Goal: Information Seeking & Learning: Check status

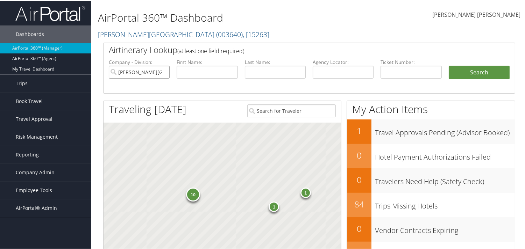
click at [163, 72] on input "Troy University" at bounding box center [139, 71] width 61 height 13
click at [194, 69] on input "text" at bounding box center [206, 71] width 61 height 13
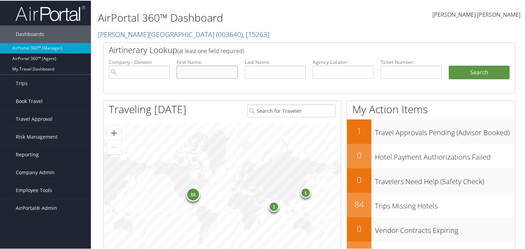
click at [200, 77] on input "text" at bounding box center [206, 71] width 61 height 13
paste input "Danielle"
type input "Danielle"
click at [254, 72] on input "text" at bounding box center [275, 71] width 61 height 13
type input "Shahin"
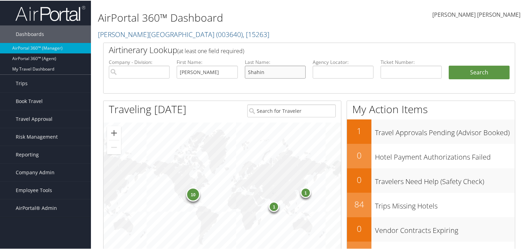
click at [448, 65] on button "Search" at bounding box center [478, 72] width 61 height 14
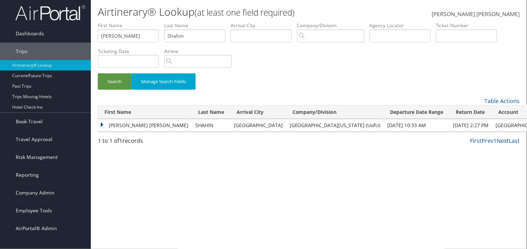
click at [102, 122] on td "DANIELLE MARY" at bounding box center [145, 125] width 94 height 13
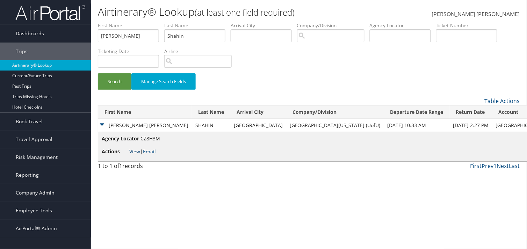
click at [134, 150] on link "View" at bounding box center [134, 151] width 11 height 7
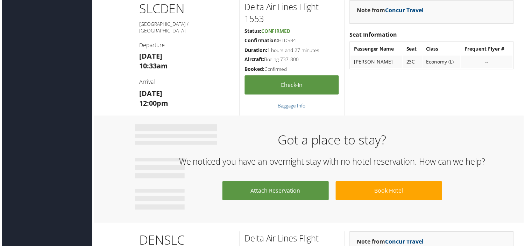
scroll to position [284, 0]
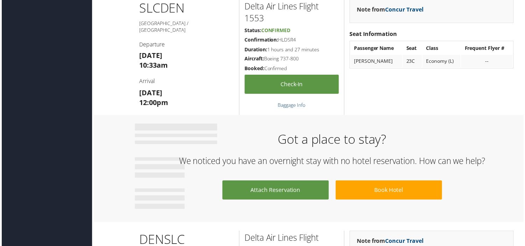
click at [289, 106] on link "Baggage Info" at bounding box center [291, 106] width 28 height 7
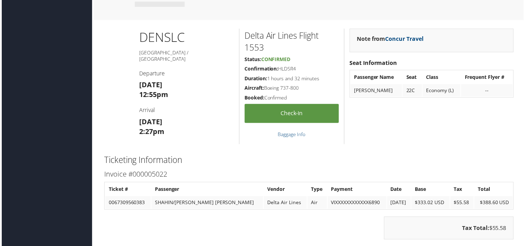
scroll to position [492, 0]
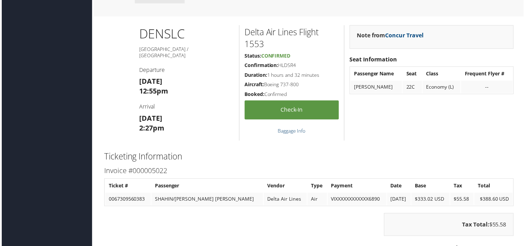
click at [285, 130] on link "Baggage Info" at bounding box center [291, 132] width 28 height 7
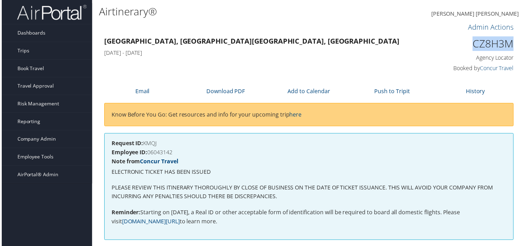
scroll to position [0, 0]
click at [34, 39] on span "Dashboards" at bounding box center [30, 33] width 28 height 17
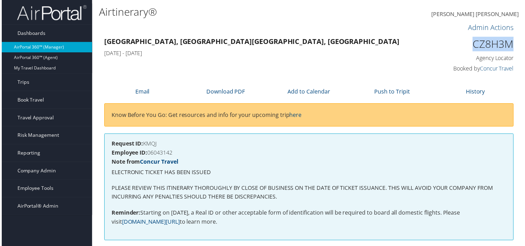
click at [34, 47] on link "AirPortal 360™ (Manager)" at bounding box center [45, 47] width 91 height 10
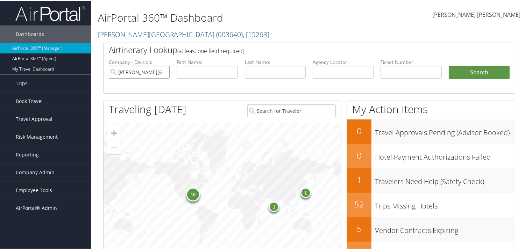
click at [164, 72] on input "[PERSON_NAME][GEOGRAPHIC_DATA]" at bounding box center [139, 71] width 61 height 13
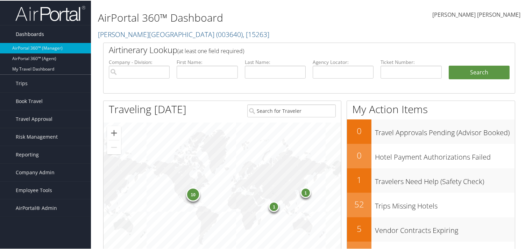
click at [33, 33] on span "Dashboards" at bounding box center [30, 33] width 28 height 17
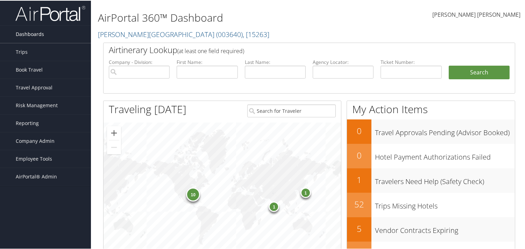
click at [33, 33] on span "Dashboards" at bounding box center [30, 33] width 28 height 17
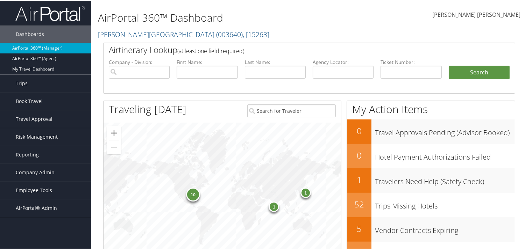
click at [32, 45] on link "AirPortal 360™ (Manager)" at bounding box center [45, 47] width 91 height 10
